Goal: Task Accomplishment & Management: Manage account settings

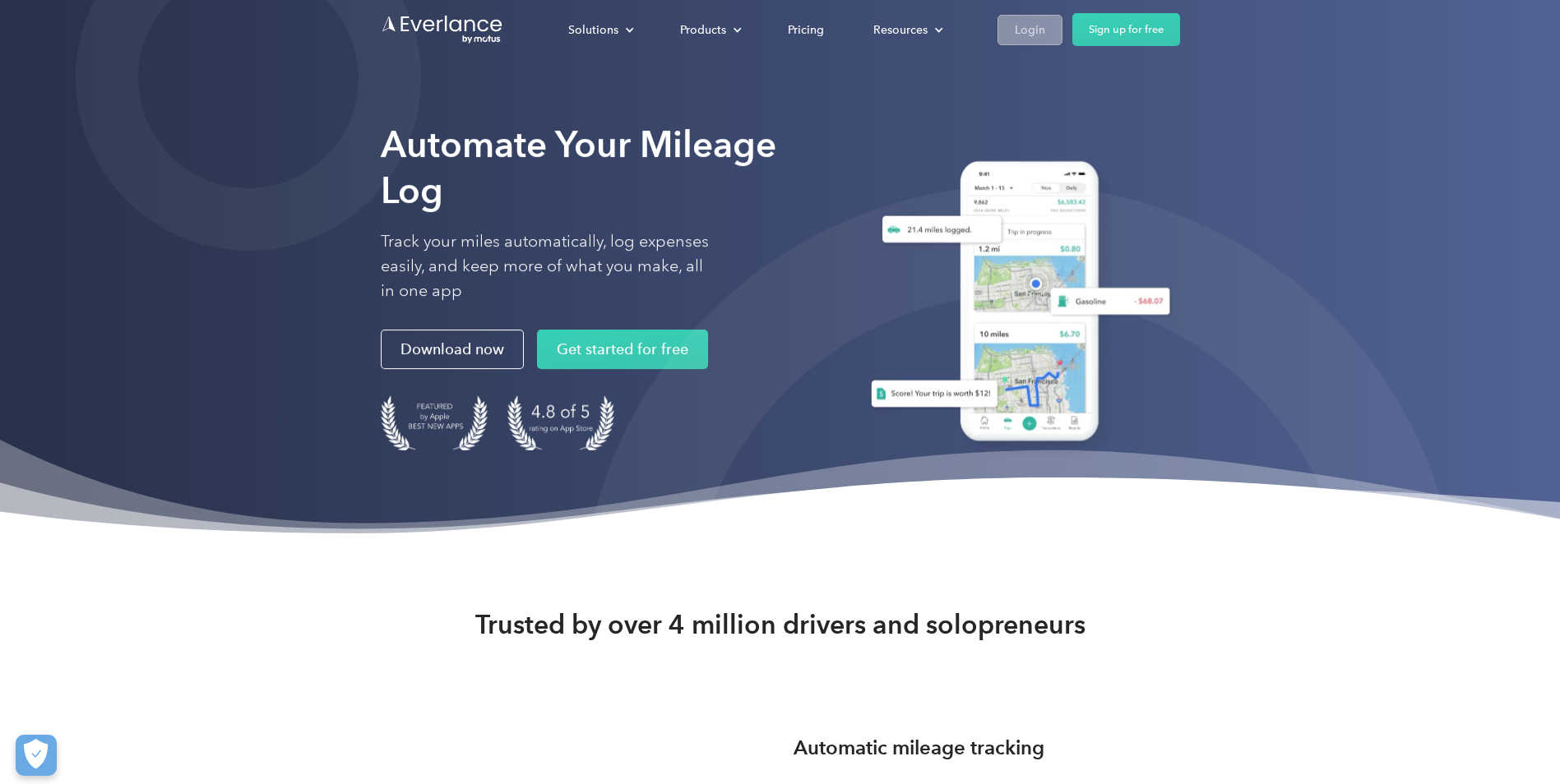
click at [1027, 34] on div "Login" at bounding box center [1030, 29] width 30 height 20
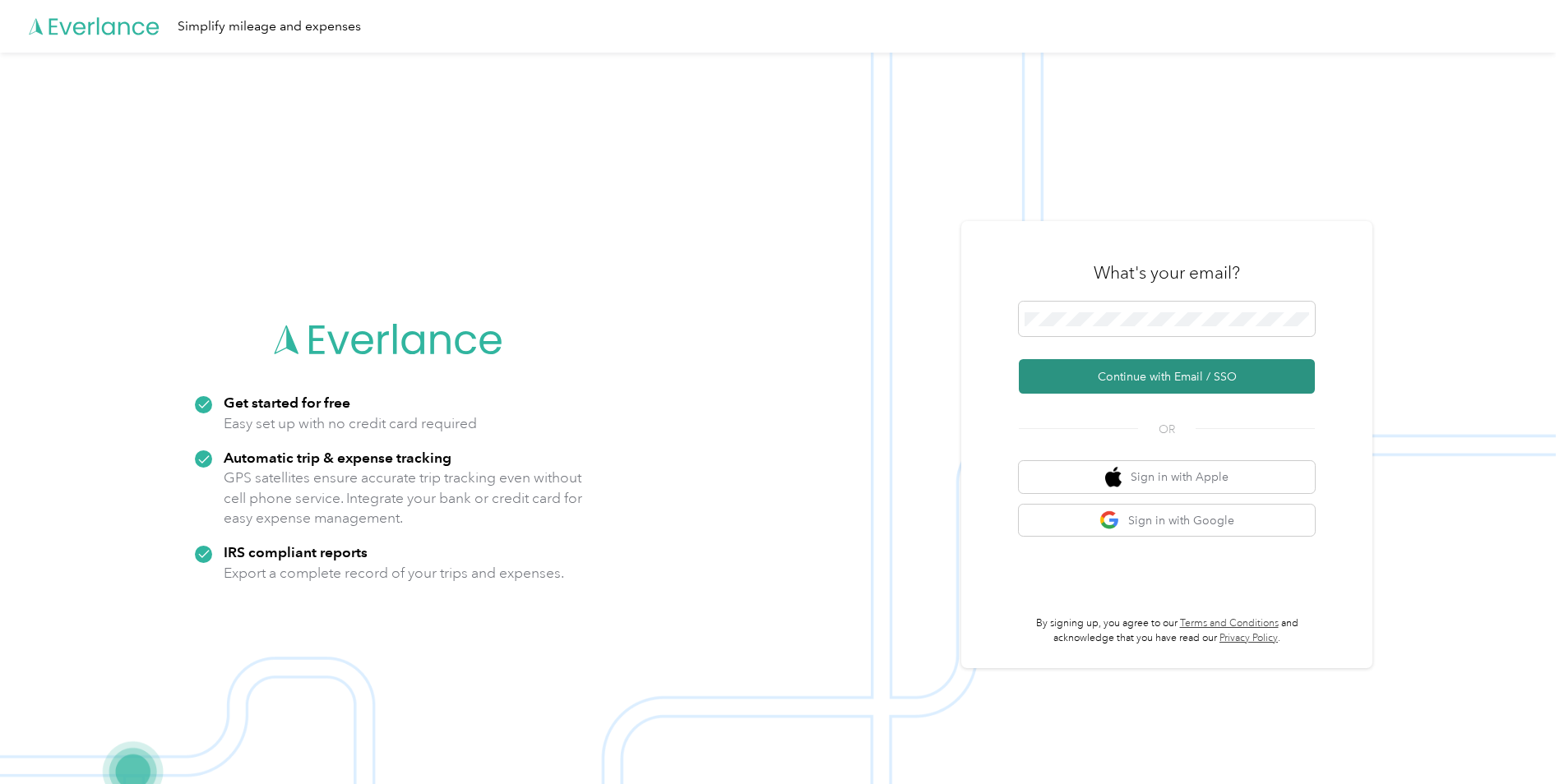
click at [1172, 380] on button "Continue with Email / SSO" at bounding box center [1167, 375] width 296 height 34
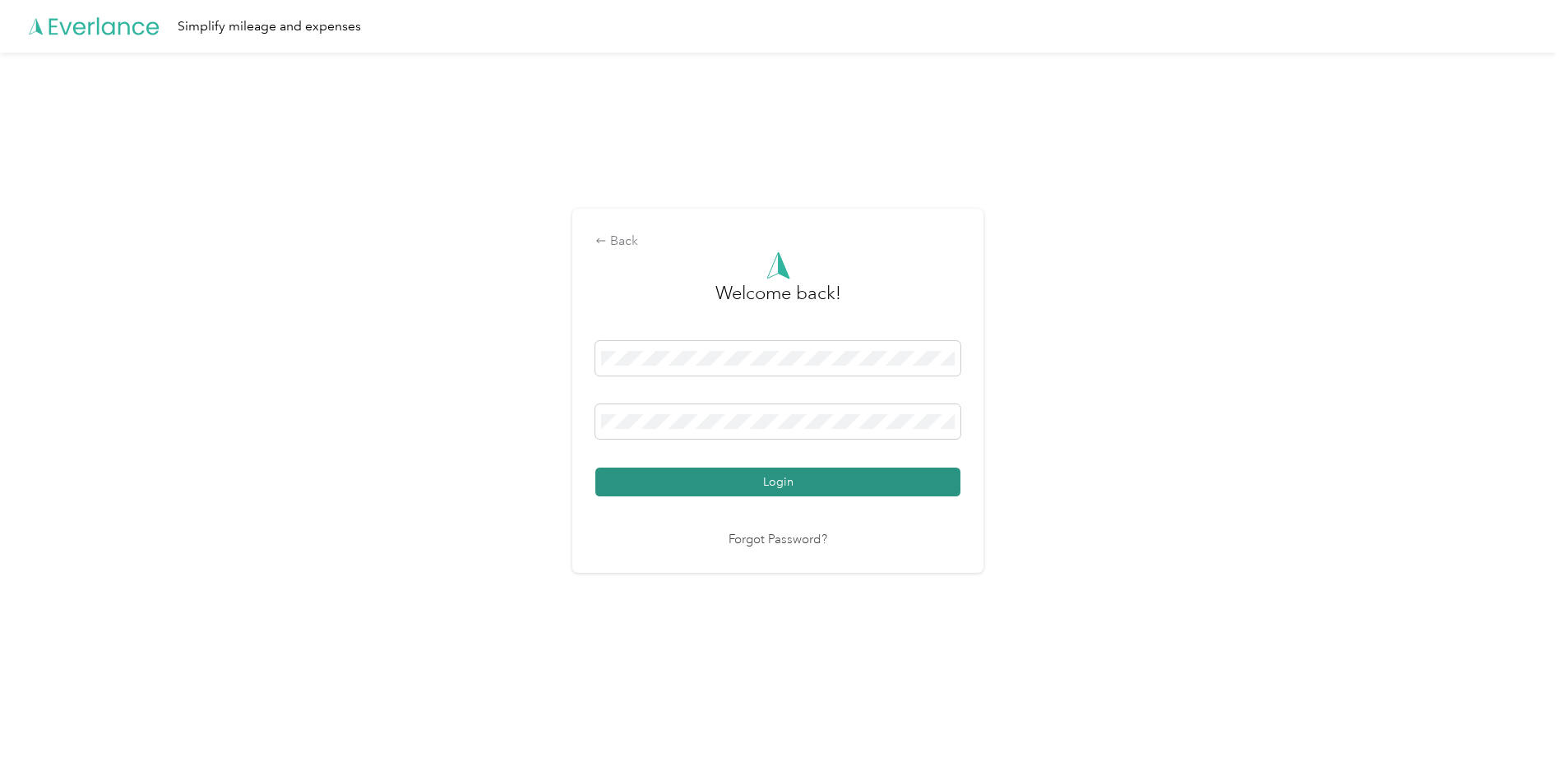
click at [859, 485] on button "Login" at bounding box center [778, 482] width 365 height 29
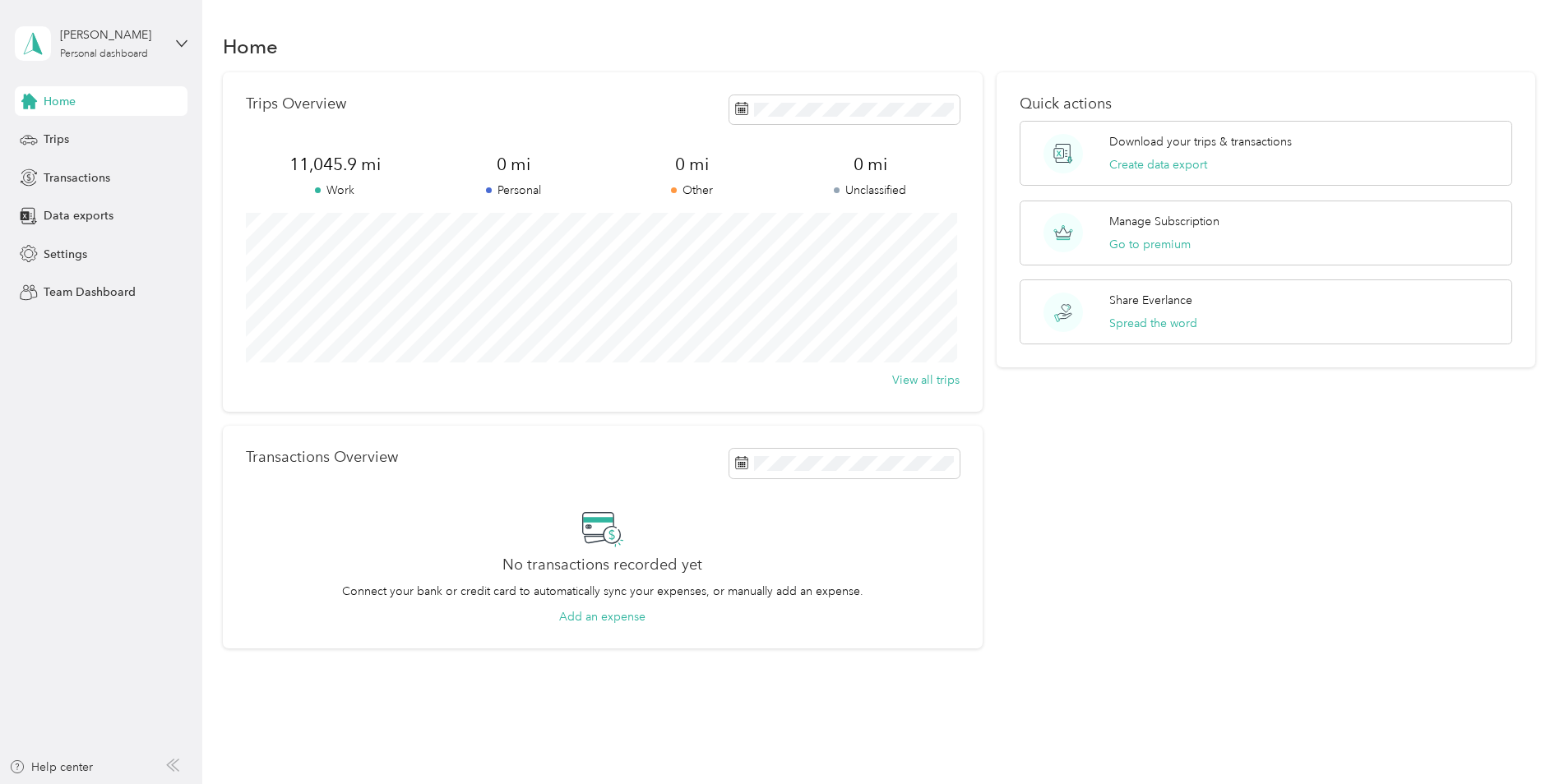
click at [22, 374] on aside "[PERSON_NAME] Personal dashboard Home Trips Transactions Data exports Settings …" at bounding box center [101, 392] width 202 height 784
click at [92, 135] on div "Trips" at bounding box center [100, 139] width 172 height 29
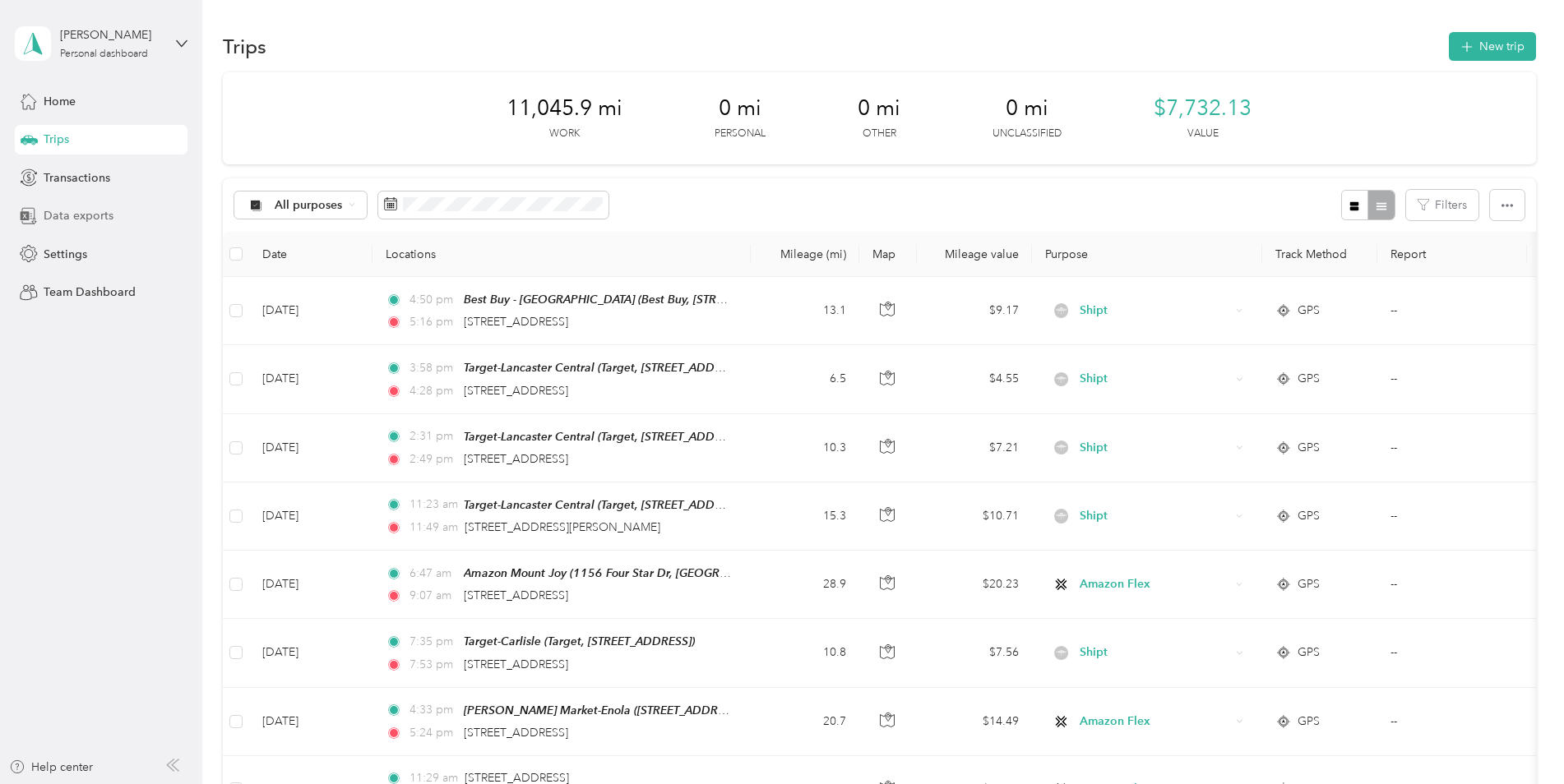
click at [109, 220] on span "Data exports" at bounding box center [79, 216] width 70 height 18
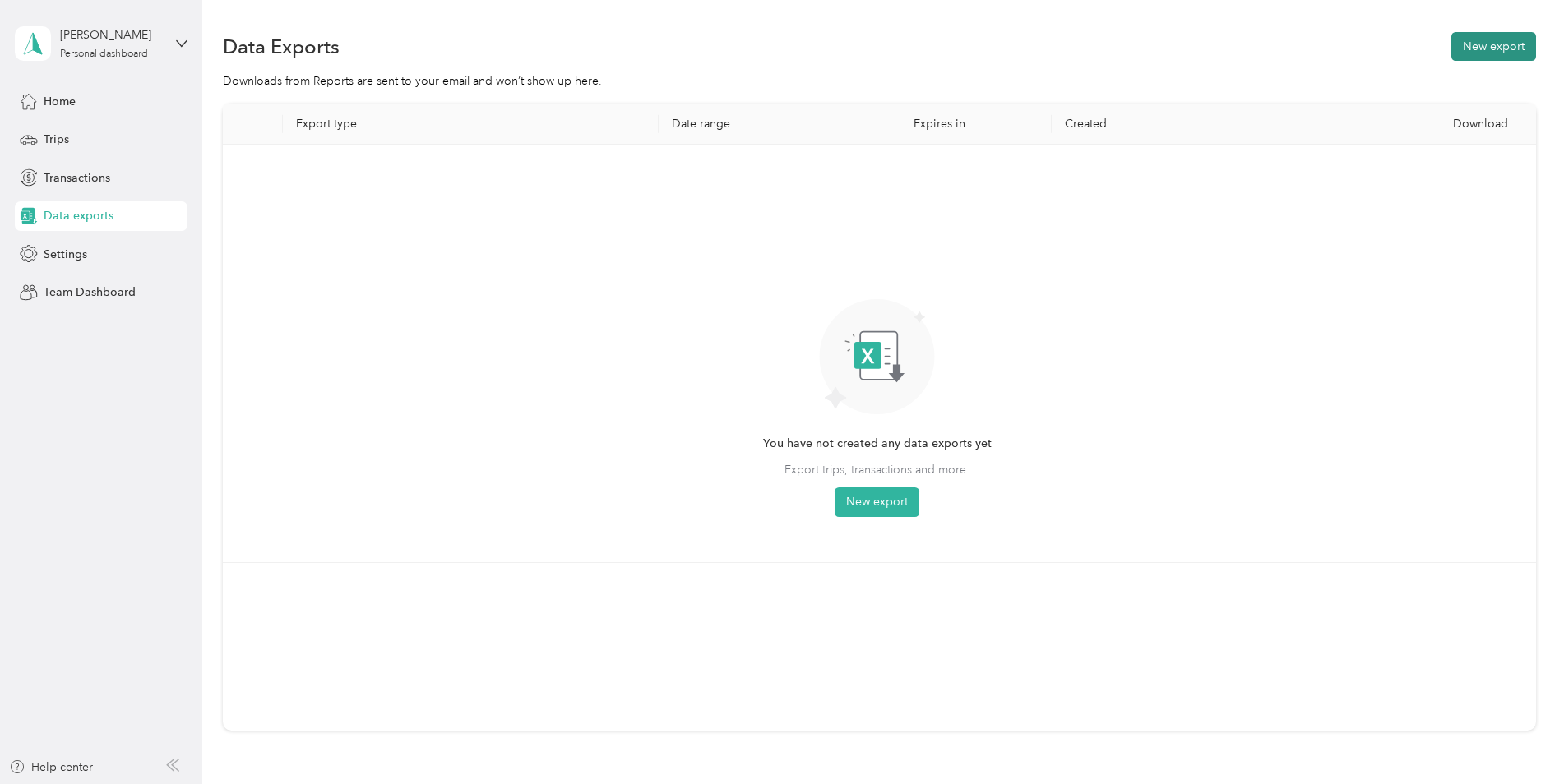
click at [1494, 54] on button "New export" at bounding box center [1493, 47] width 85 height 29
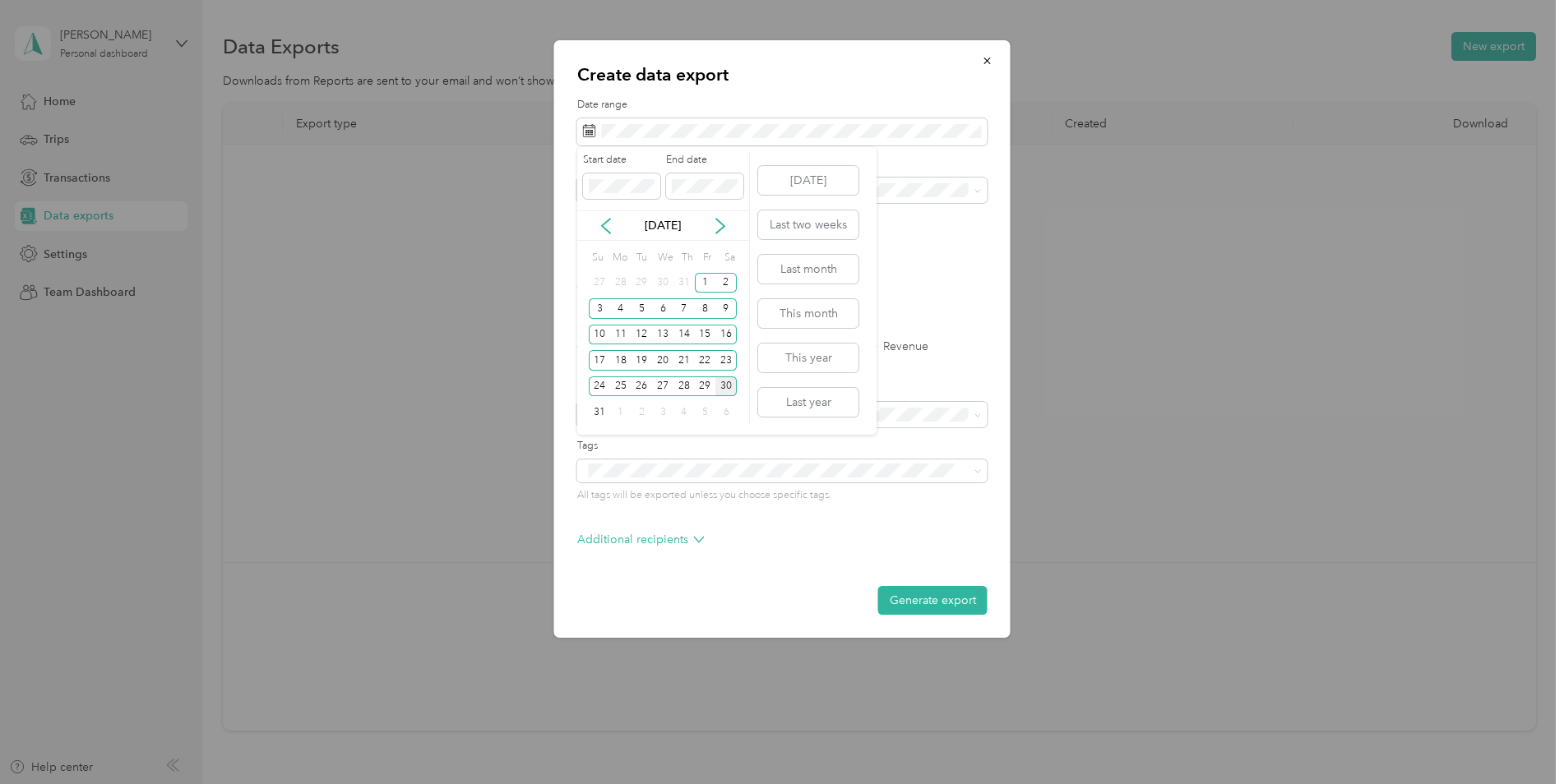
click at [597, 222] on div "[DATE]" at bounding box center [663, 226] width 172 height 18
click at [604, 224] on icon at bounding box center [606, 226] width 8 height 15
click at [642, 282] on div "1" at bounding box center [641, 283] width 21 height 20
click at [684, 389] on div "31" at bounding box center [684, 386] width 21 height 20
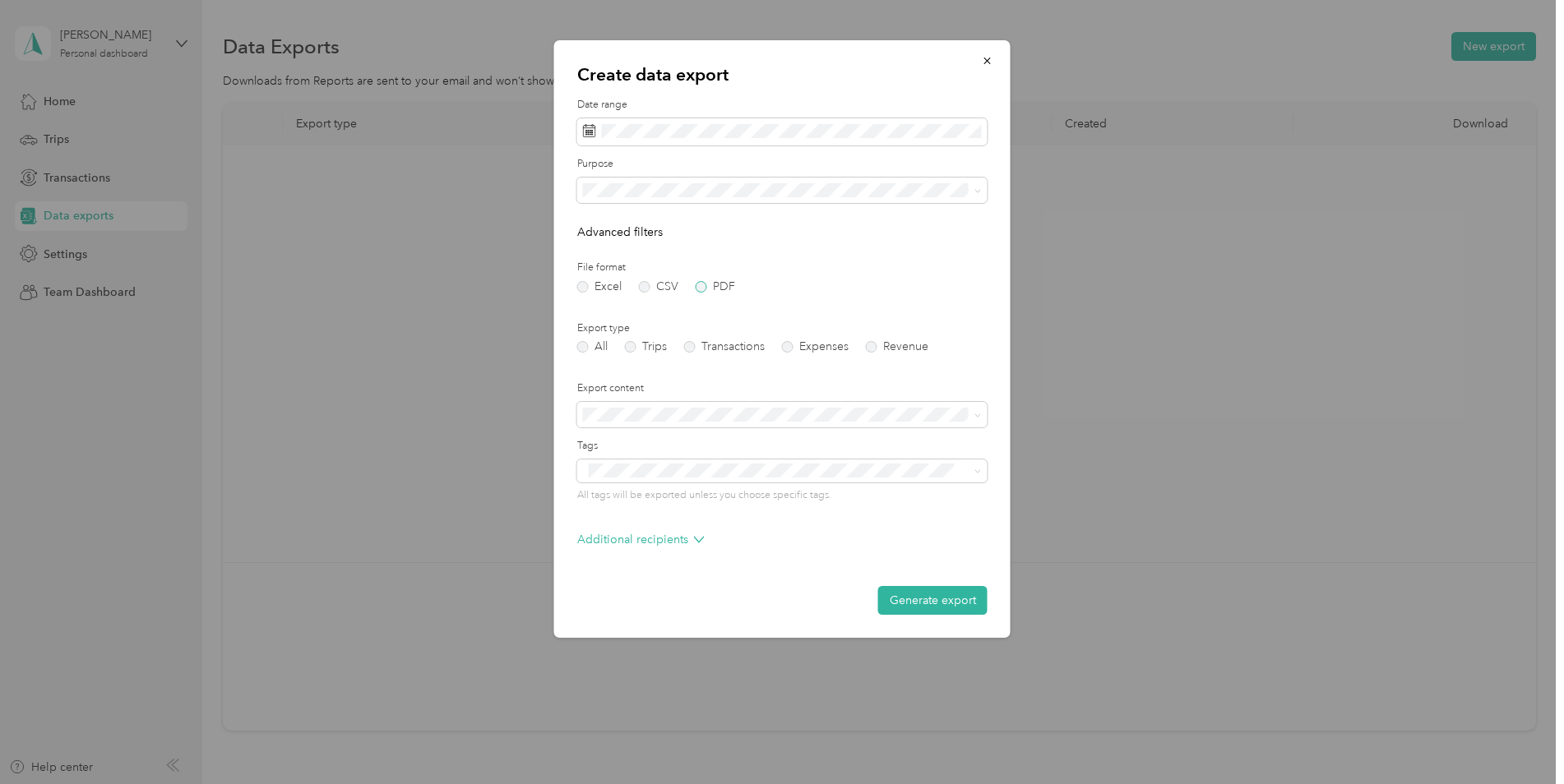
click at [700, 287] on label "PDF" at bounding box center [715, 287] width 40 height 12
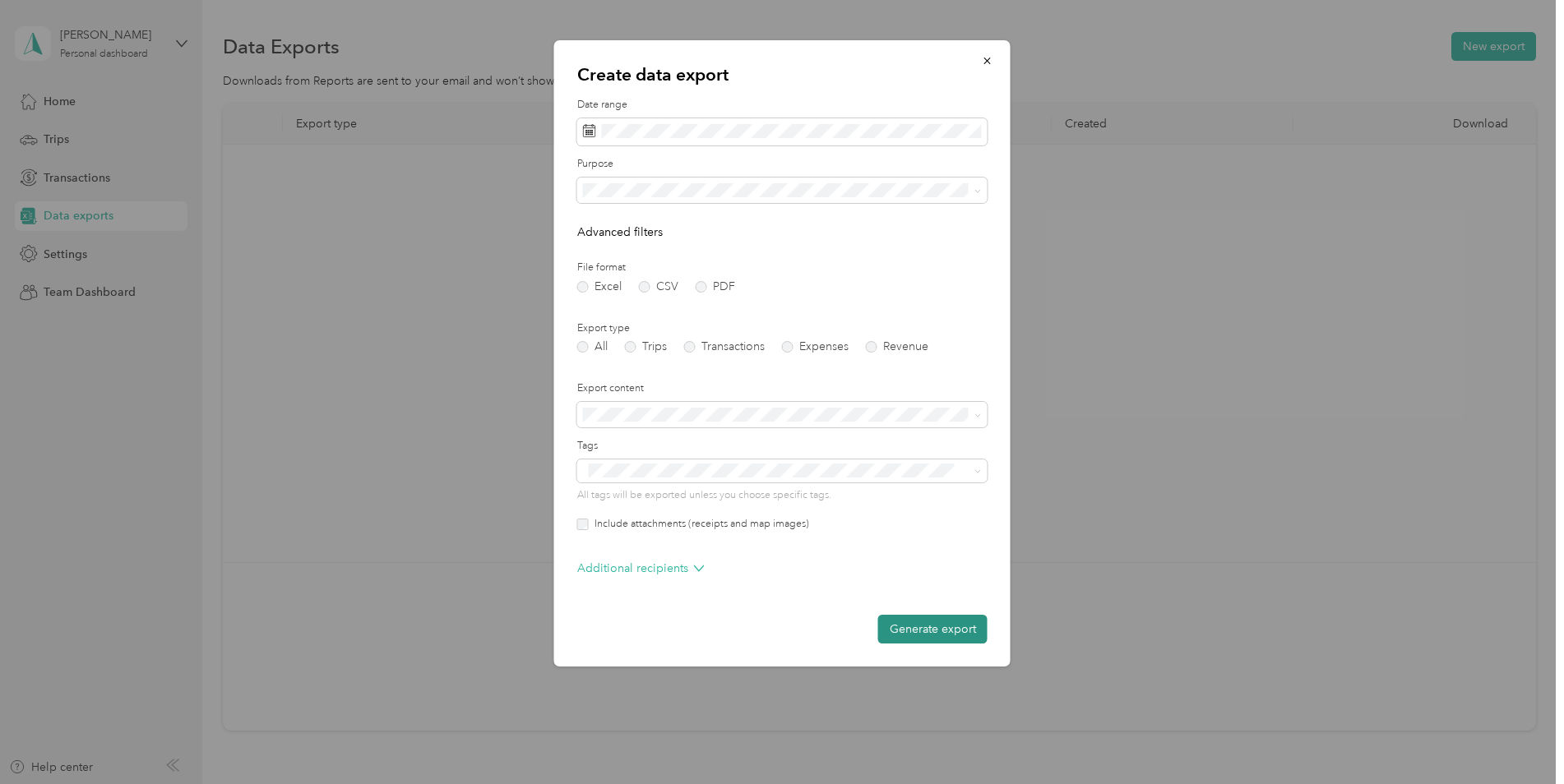
click at [931, 629] on button "Generate export" at bounding box center [932, 629] width 109 height 29
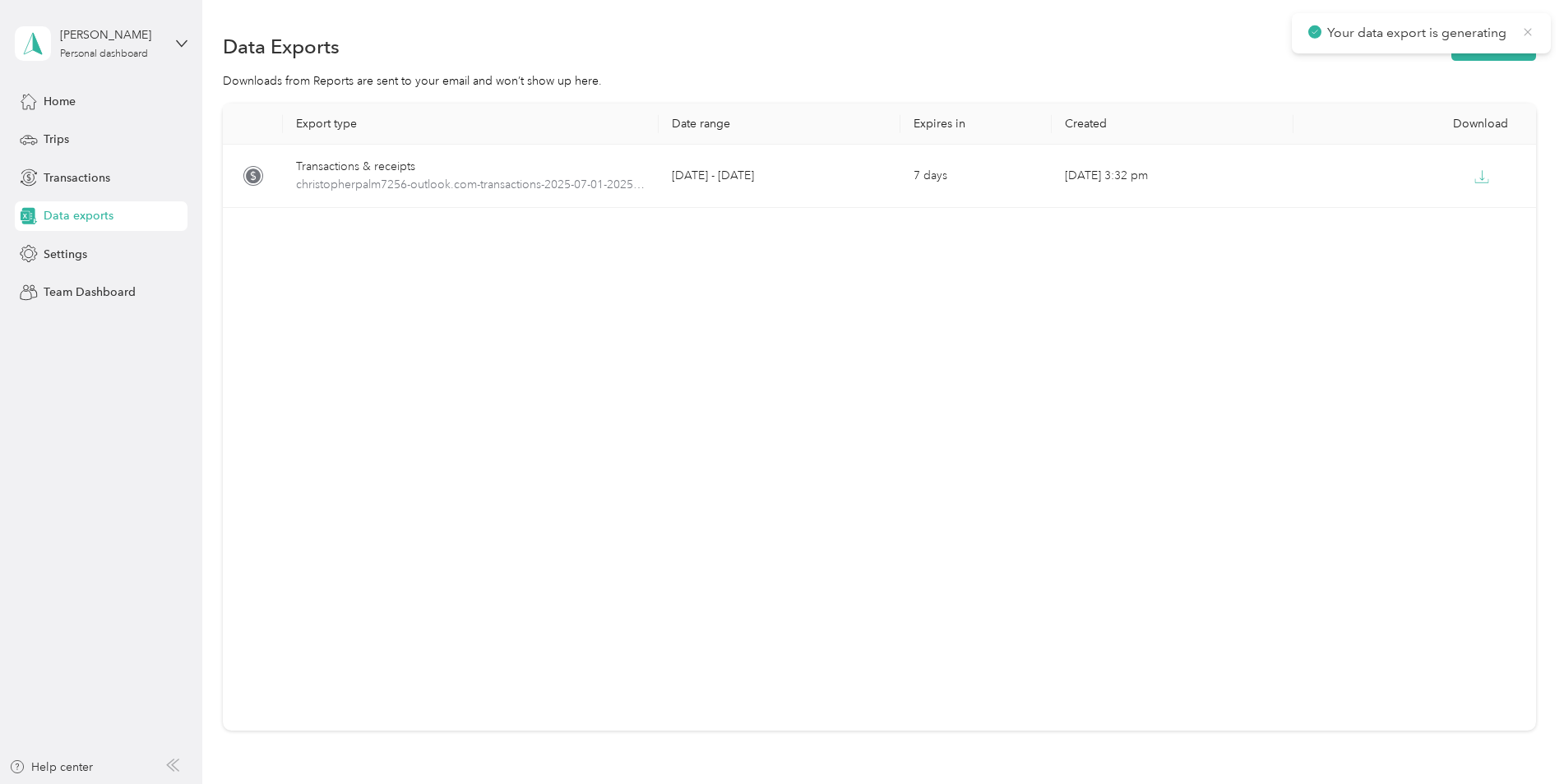
click at [1528, 34] on icon at bounding box center [1528, 31] width 14 height 15
click at [1505, 46] on button "New export" at bounding box center [1493, 47] width 85 height 29
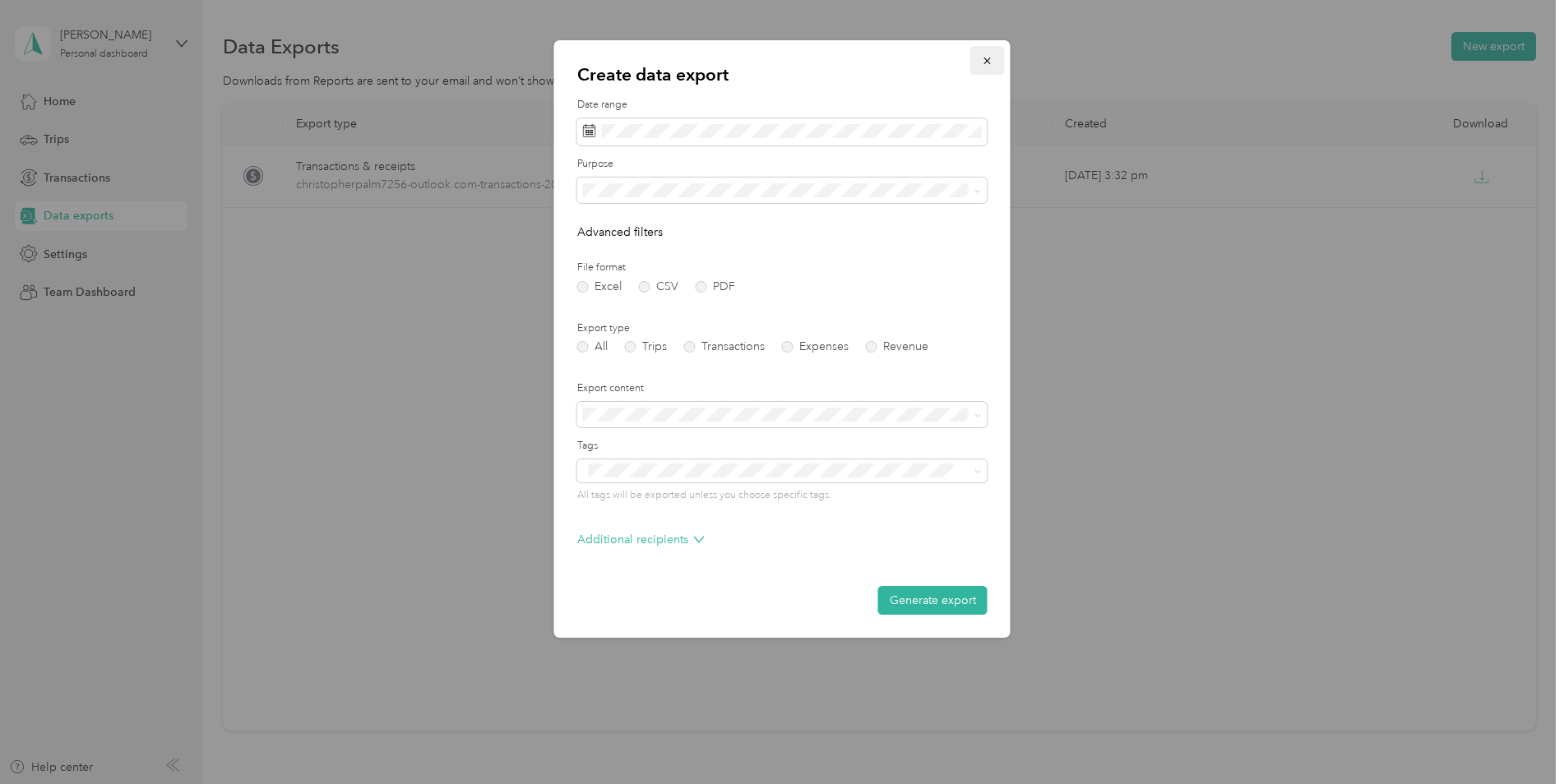
click at [985, 61] on icon "button" at bounding box center [988, 61] width 12 height 12
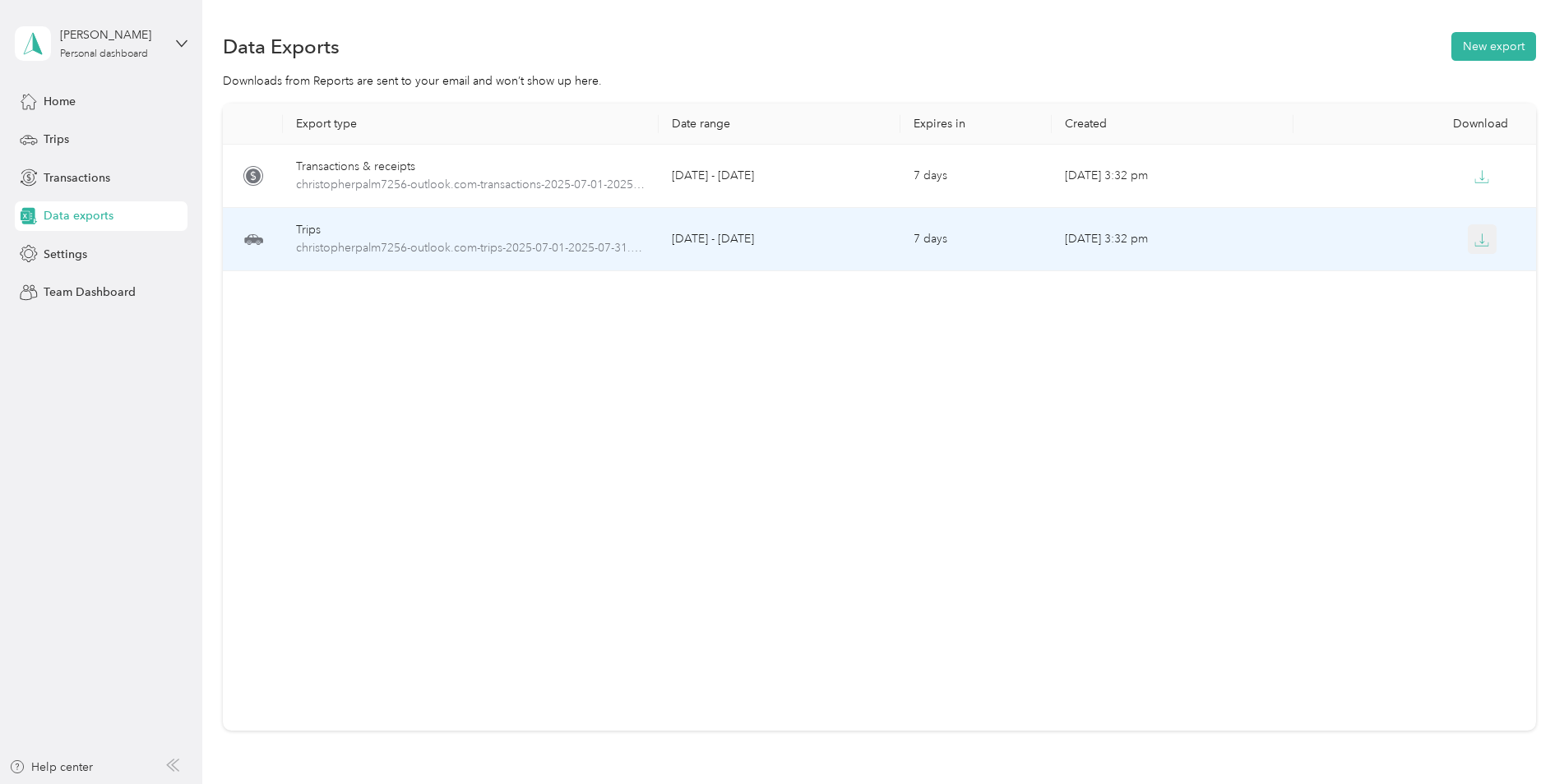
click at [1474, 242] on icon "button" at bounding box center [1481, 239] width 15 height 15
